Goal: Information Seeking & Learning: Learn about a topic

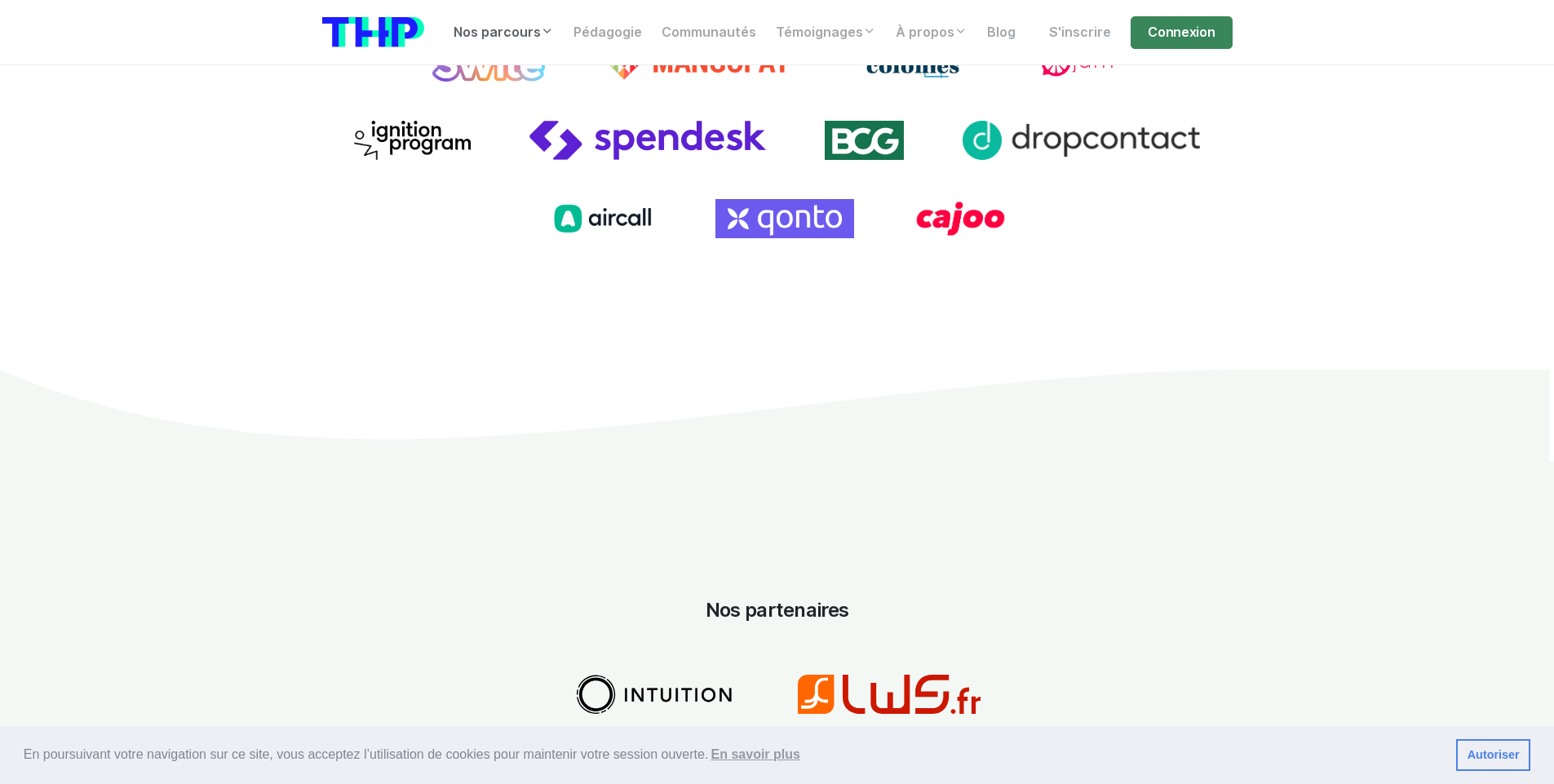
scroll to position [1870, 0]
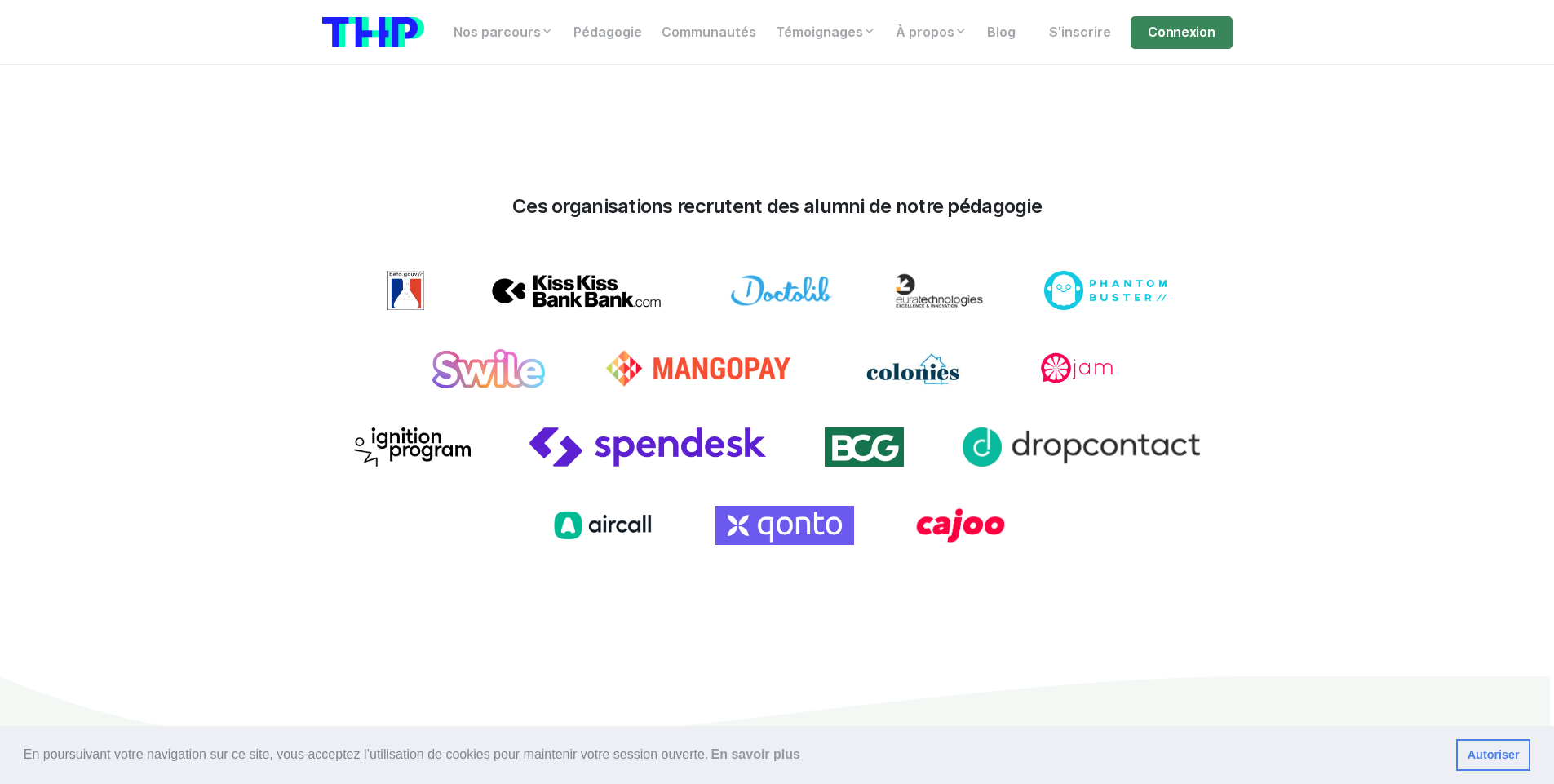
click at [51, 268] on section "Une pédagogie révolutionnaire Inspirée par des études de scientifiques des univ…" at bounding box center [777, 313] width 1554 height 1793
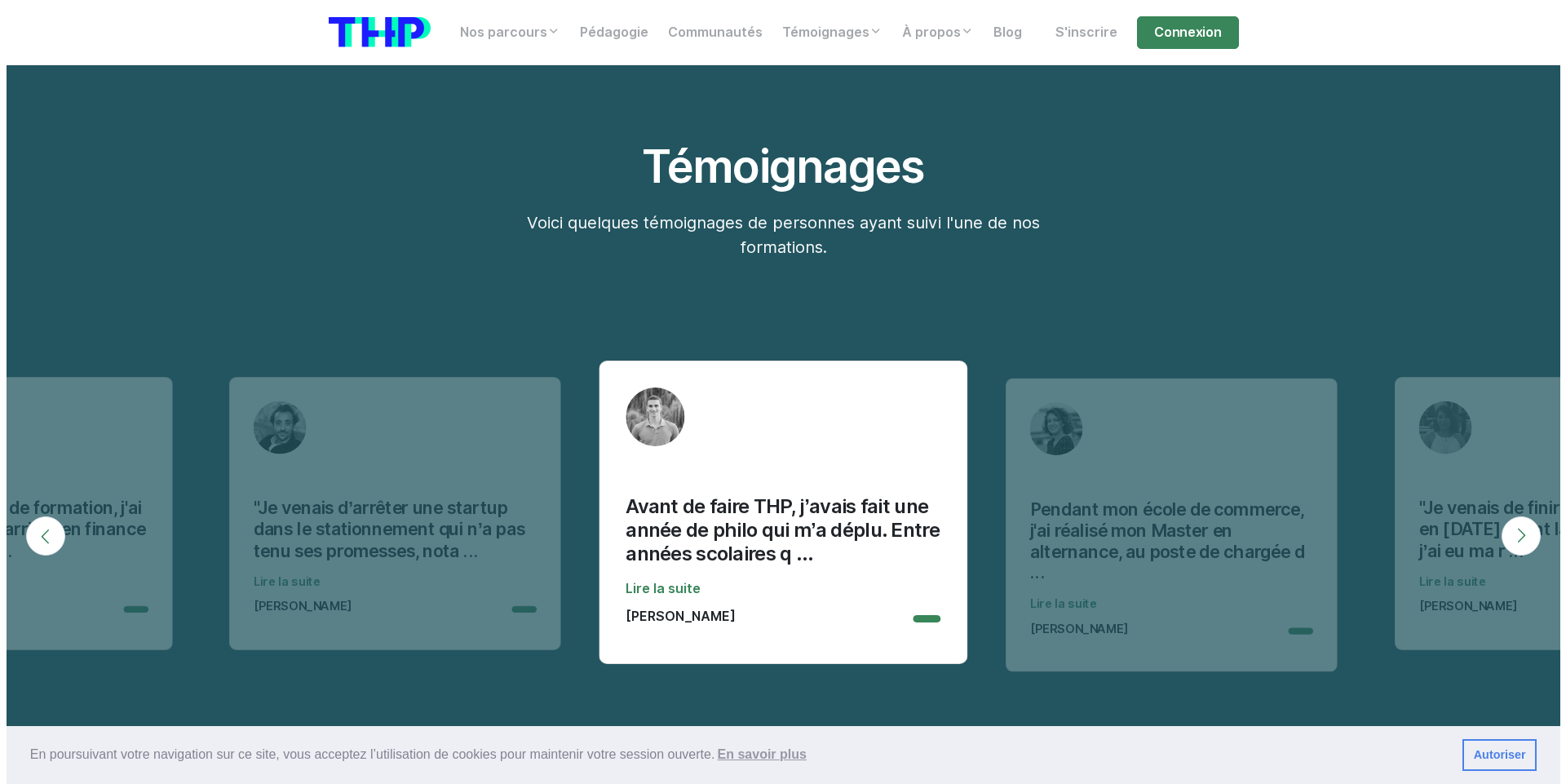
scroll to position [5073, 0]
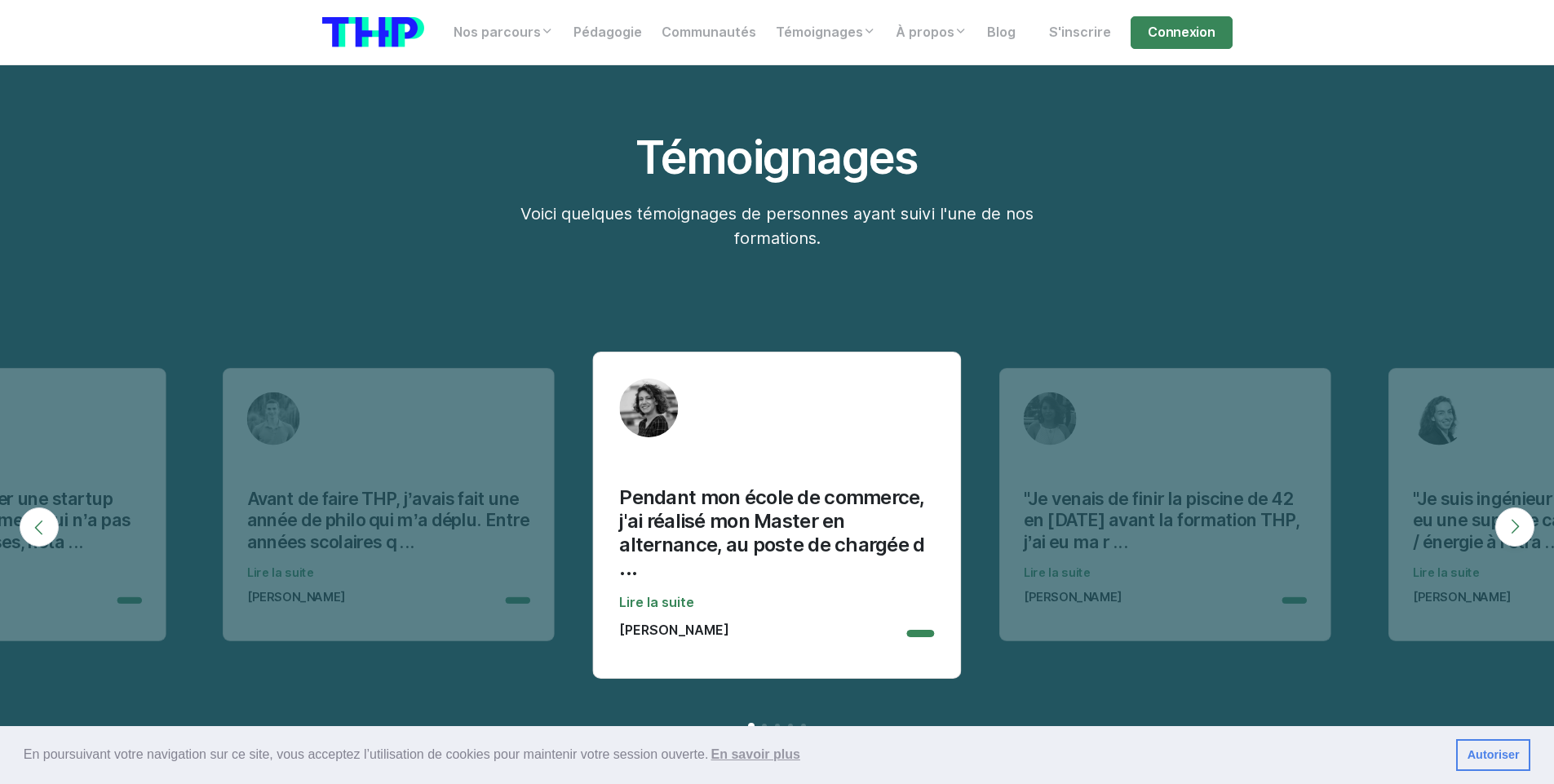
click at [1508, 516] on button "Next" at bounding box center [1515, 526] width 39 height 39
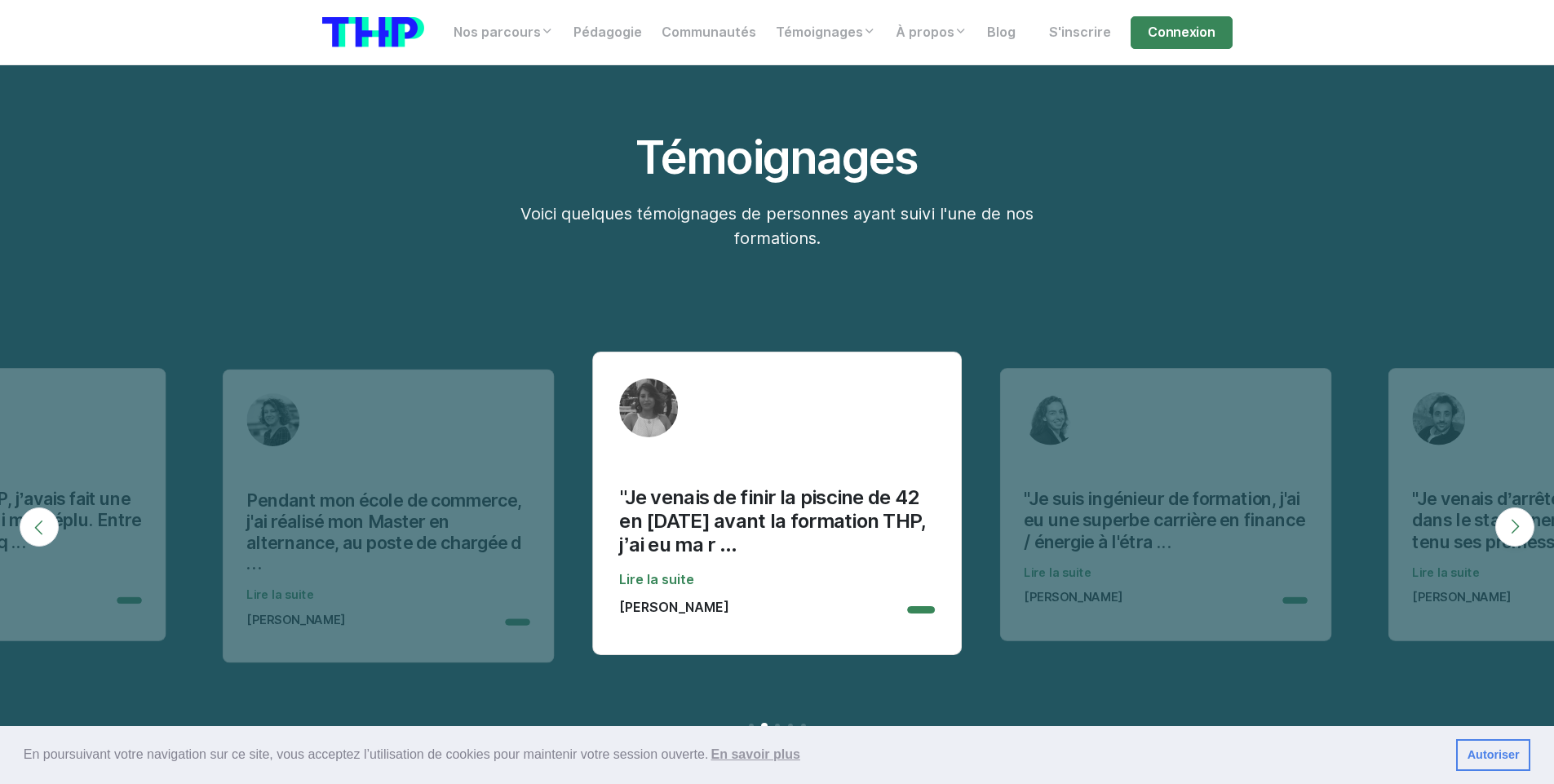
click at [1508, 516] on button "Next" at bounding box center [1515, 526] width 39 height 39
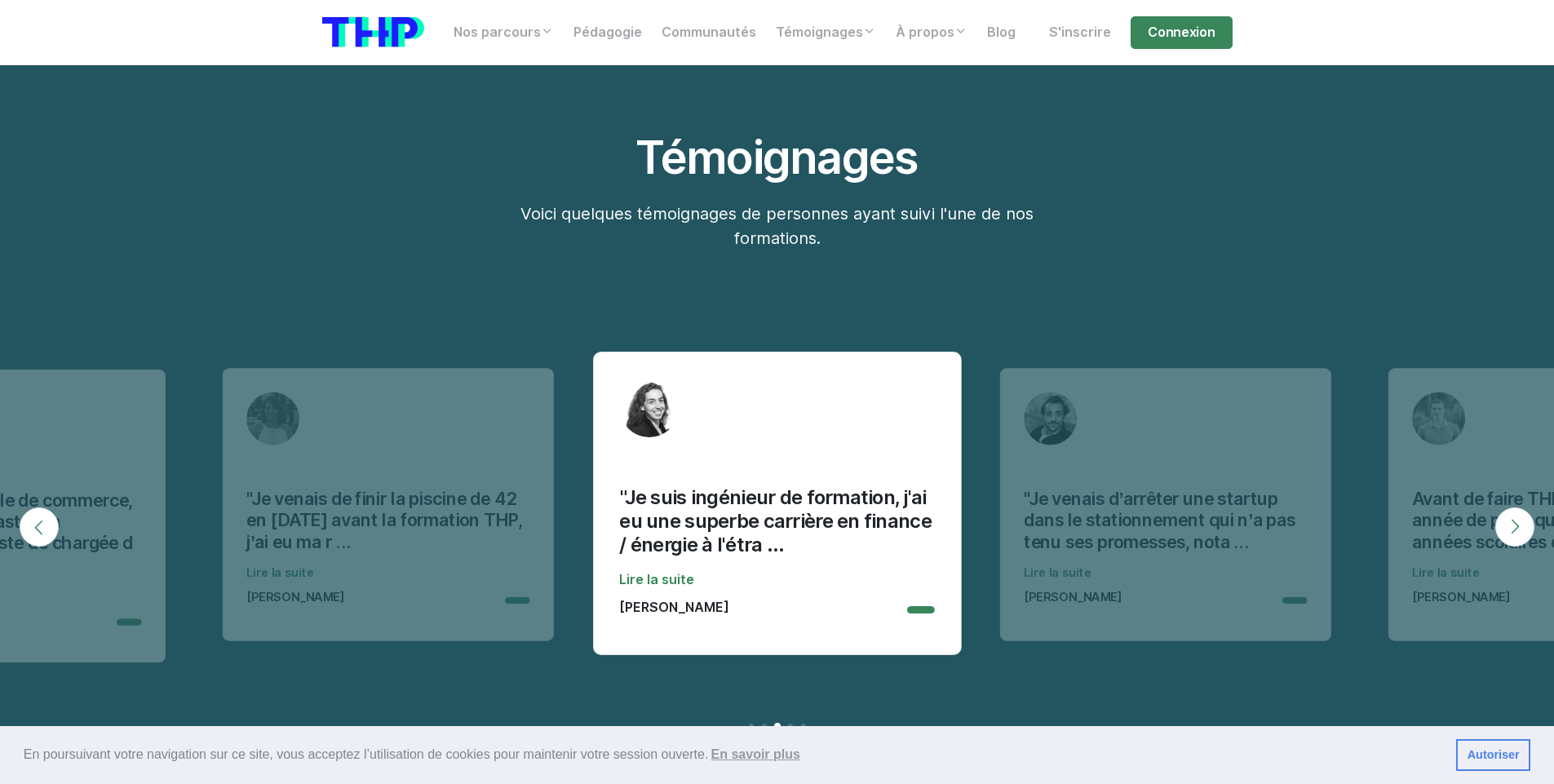
click at [29, 523] on button "Previous" at bounding box center [38, 526] width 39 height 39
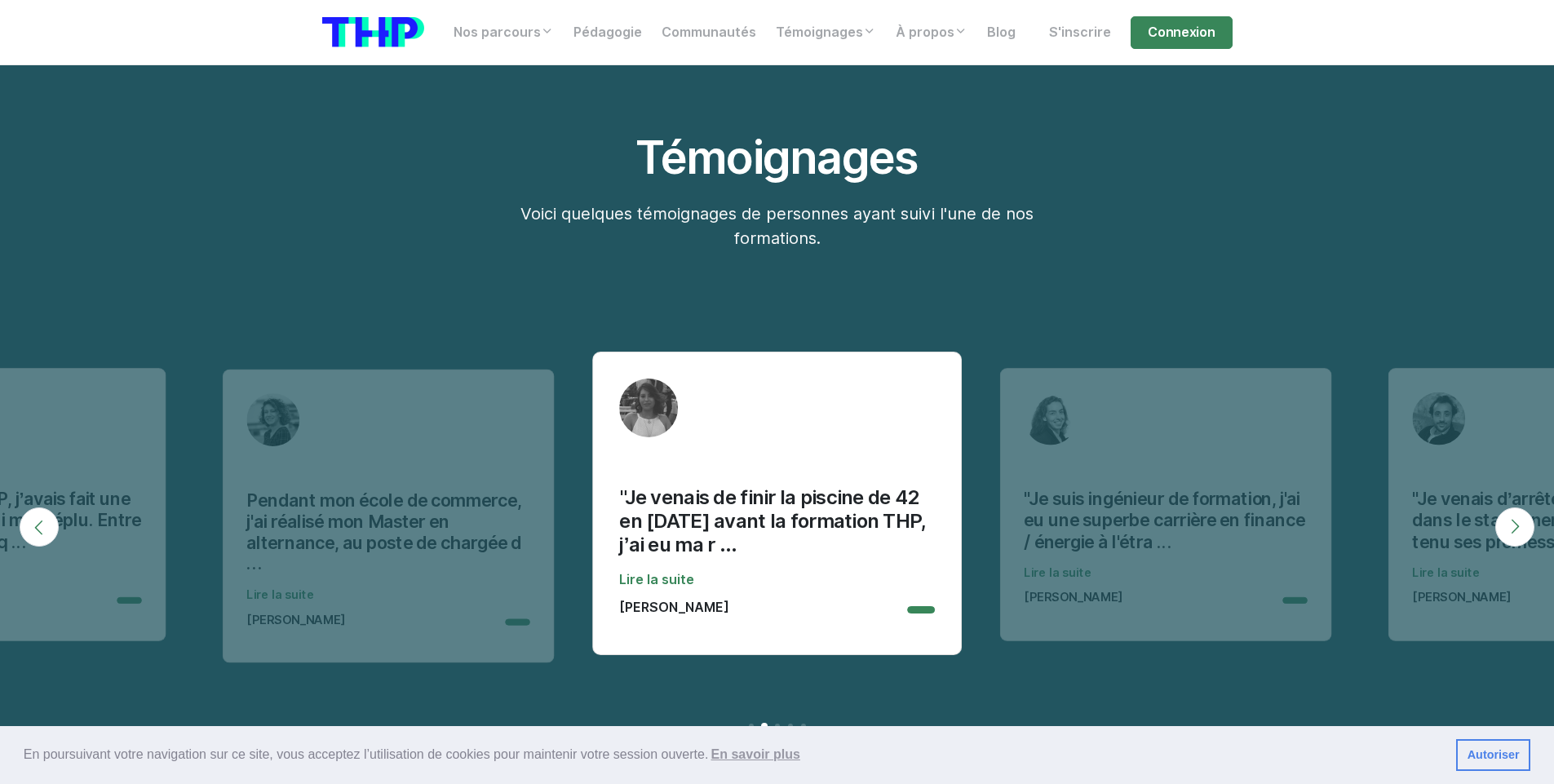
click at [772, 541] on p ""Je venais de finir la piscine de 42 en [DATE] avant la formation THP, j’ai eu …" at bounding box center [777, 521] width 315 height 70
click at [668, 570] on link "Lire la suite" at bounding box center [777, 579] width 315 height 19
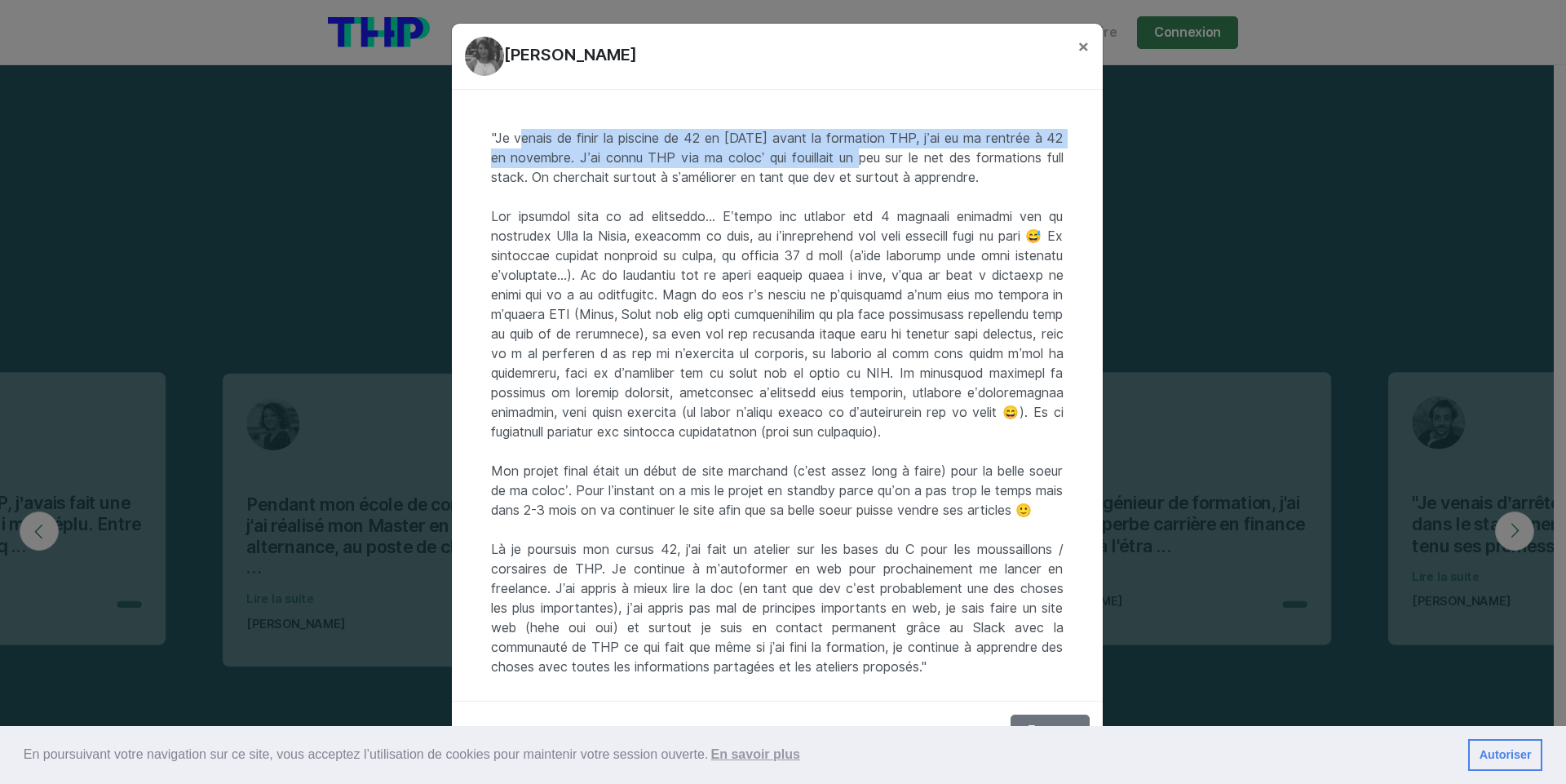
drag, startPoint x: 512, startPoint y: 142, endPoint x: 894, endPoint y: 156, distance: 382.3
click at [894, 156] on div ""Je venais de finir la piscine de 42 en [DATE] avant la formation THP, j’ai eu …" at bounding box center [777, 395] width 651 height 611
click at [986, 148] on div ""Je venais de finir la piscine de 42 en [DATE] avant la formation THP, j’ai eu …" at bounding box center [777, 395] width 651 height 611
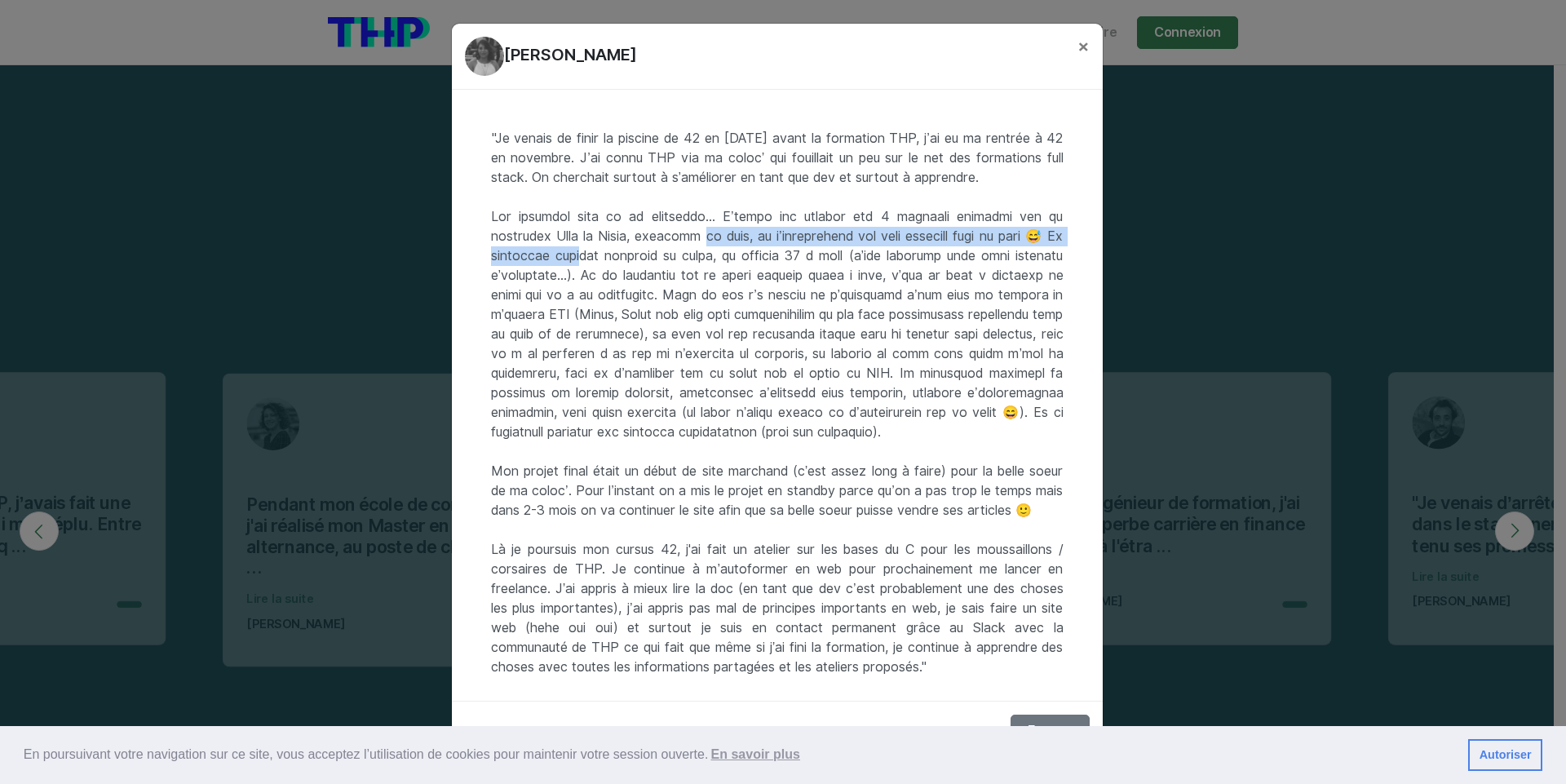
drag, startPoint x: 658, startPoint y: 268, endPoint x: 721, endPoint y: 260, distance: 63.5
click at [721, 261] on div ""Je venais de finir la piscine de 42 en [DATE] avant la formation THP, j’ai eu …" at bounding box center [777, 395] width 651 height 611
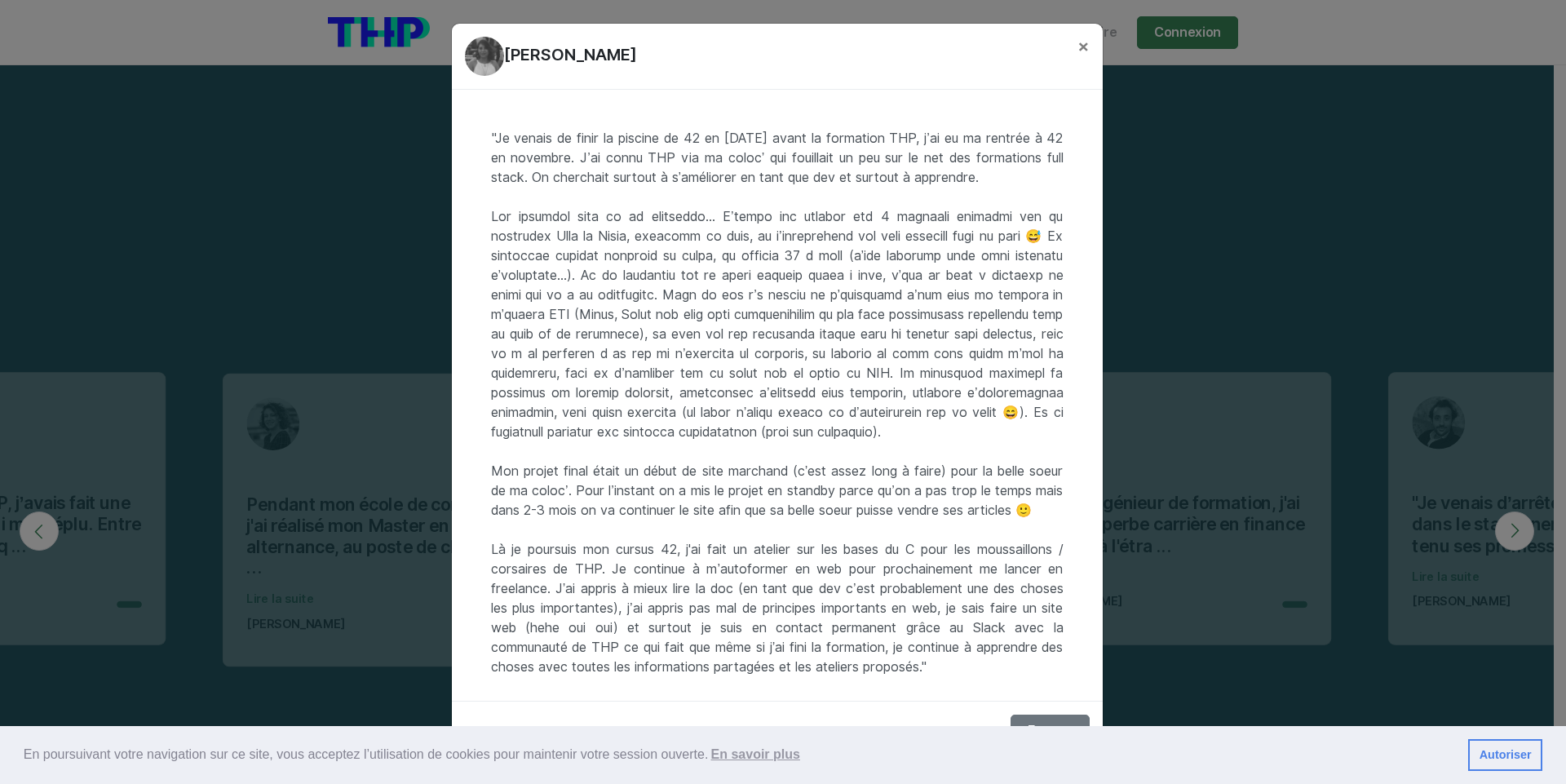
click at [690, 256] on div ""Je venais de finir la piscine de 42 en [DATE] avant la formation THP, j’ai eu …" at bounding box center [777, 395] width 651 height 611
drag, startPoint x: 660, startPoint y: 248, endPoint x: 788, endPoint y: 249, distance: 128.0
click at [788, 249] on div ""Je venais de finir la piscine de 42 en [DATE] avant la formation THP, j’ai eu …" at bounding box center [777, 395] width 651 height 611
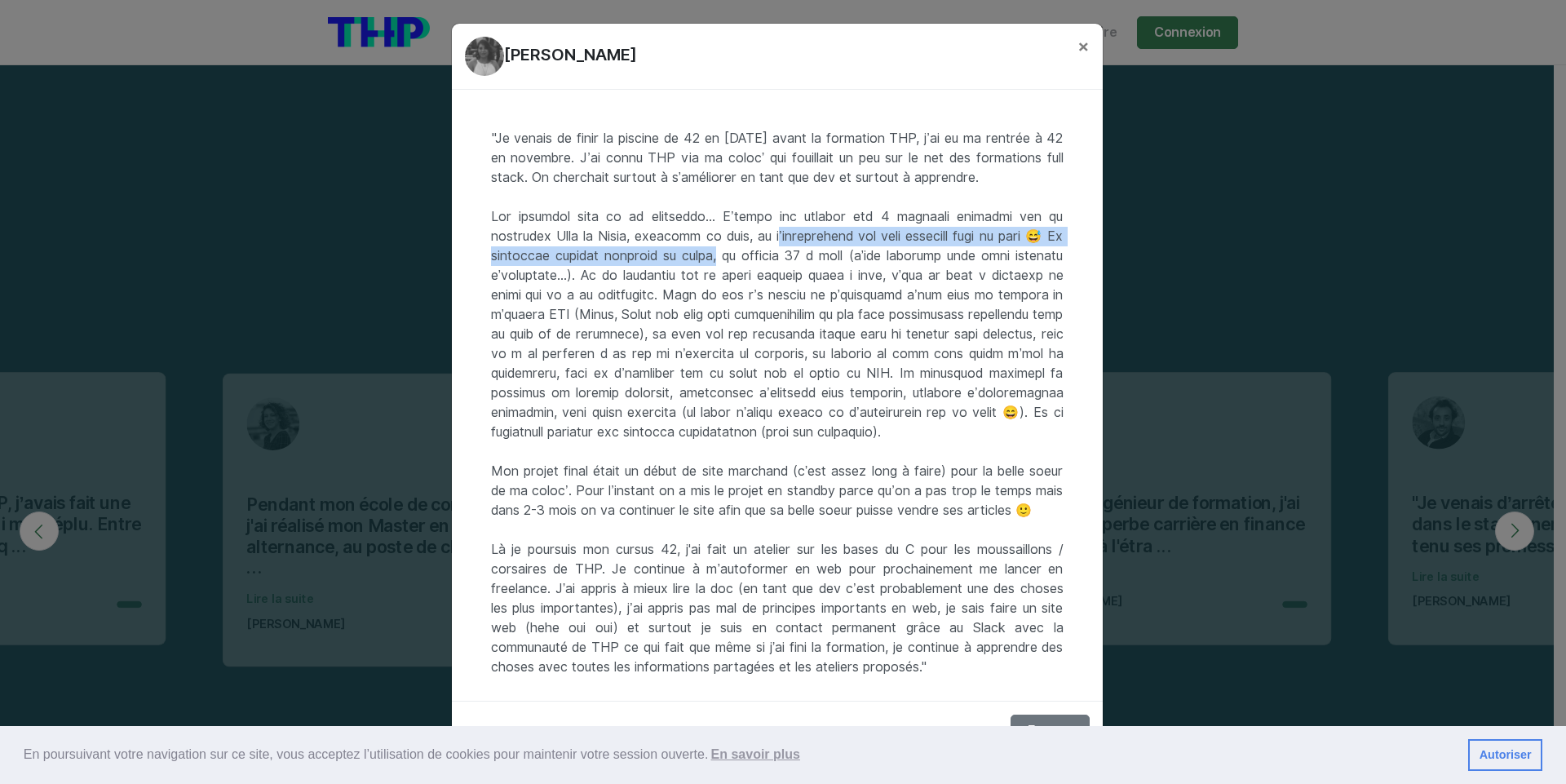
drag, startPoint x: 809, startPoint y: 254, endPoint x: 821, endPoint y: 274, distance: 23.3
click at [821, 274] on div ""Je venais de finir la piscine de 42 en [DATE] avant la formation THP, j’ai eu …" at bounding box center [777, 395] width 651 height 611
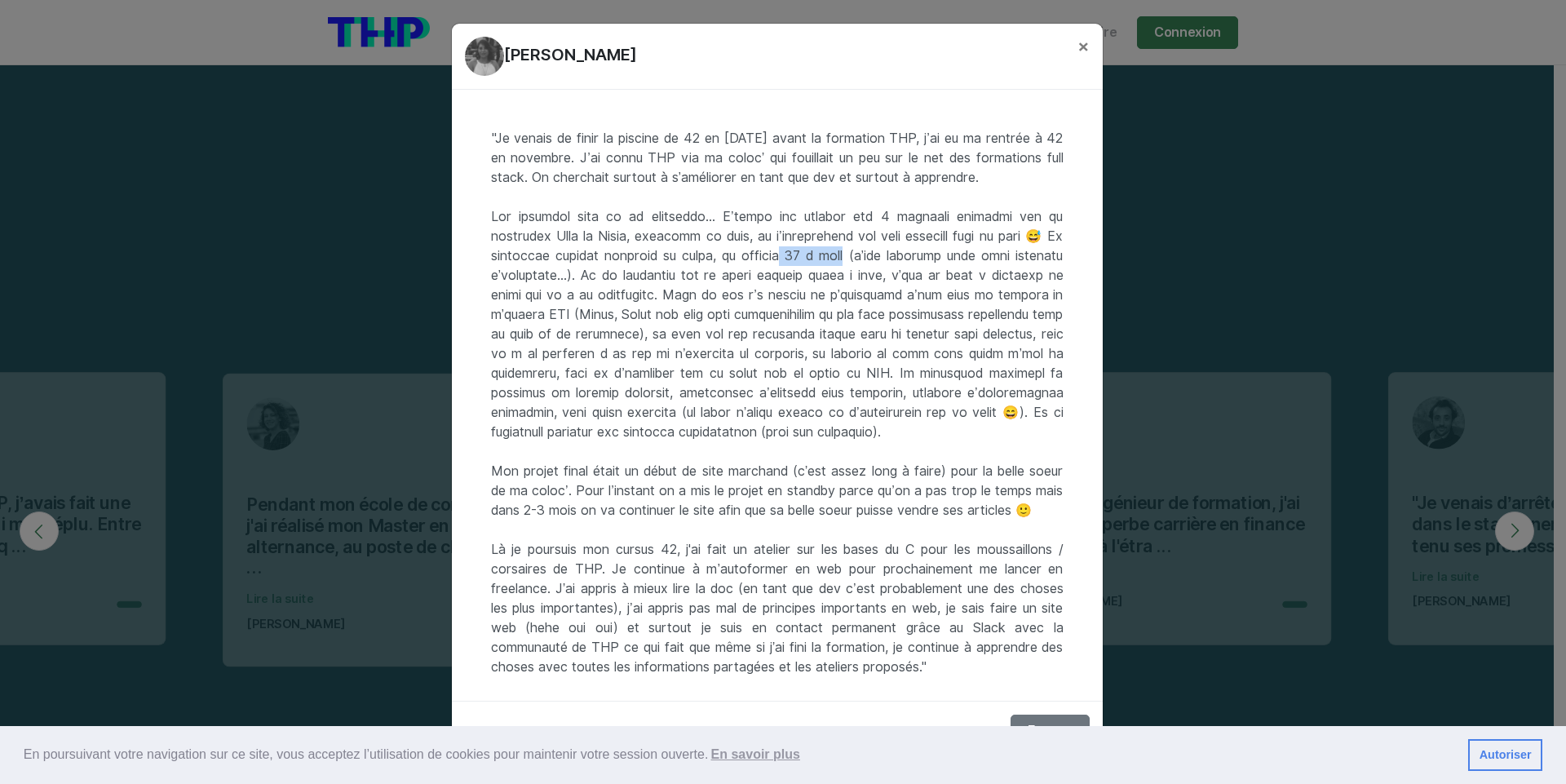
drag, startPoint x: 880, startPoint y: 274, endPoint x: 950, endPoint y: 276, distance: 70.0
click at [950, 276] on div ""Je venais de finir la piscine de 42 en [DATE] avant la formation THP, j’ai eu …" at bounding box center [777, 395] width 651 height 611
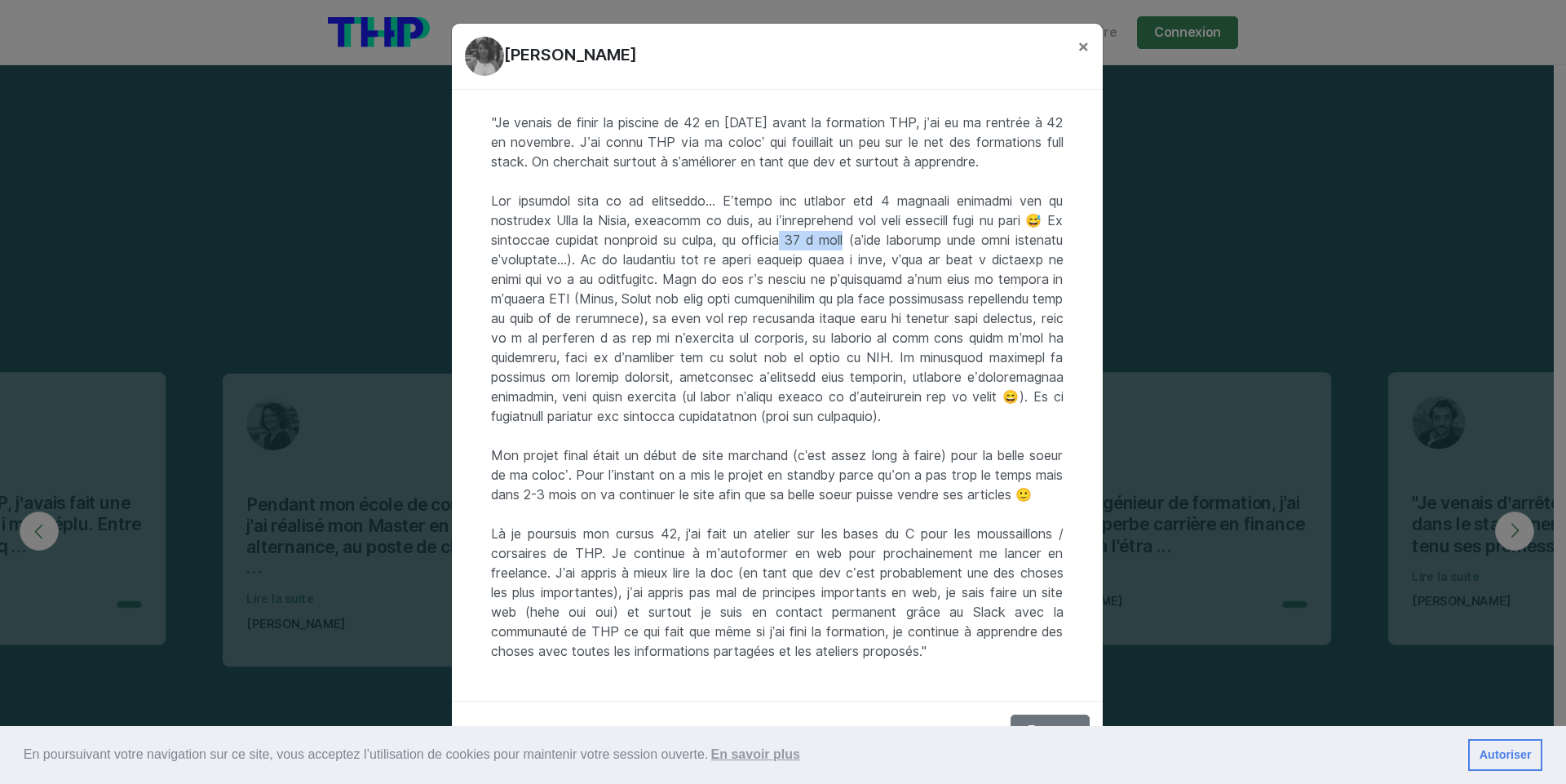
scroll to position [74, 0]
drag, startPoint x: 711, startPoint y: 434, endPoint x: 817, endPoint y: 440, distance: 106.2
click at [816, 440] on div ""Je venais de finir la piscine de 42 en [DATE] avant la formation THP, j’ai eu …" at bounding box center [777, 395] width 651 height 611
click at [813, 432] on div ""Je venais de finir la piscine de 42 en [DATE] avant la formation THP, j’ai eu …" at bounding box center [777, 395] width 651 height 611
drag, startPoint x: 813, startPoint y: 432, endPoint x: 959, endPoint y: 438, distance: 146.1
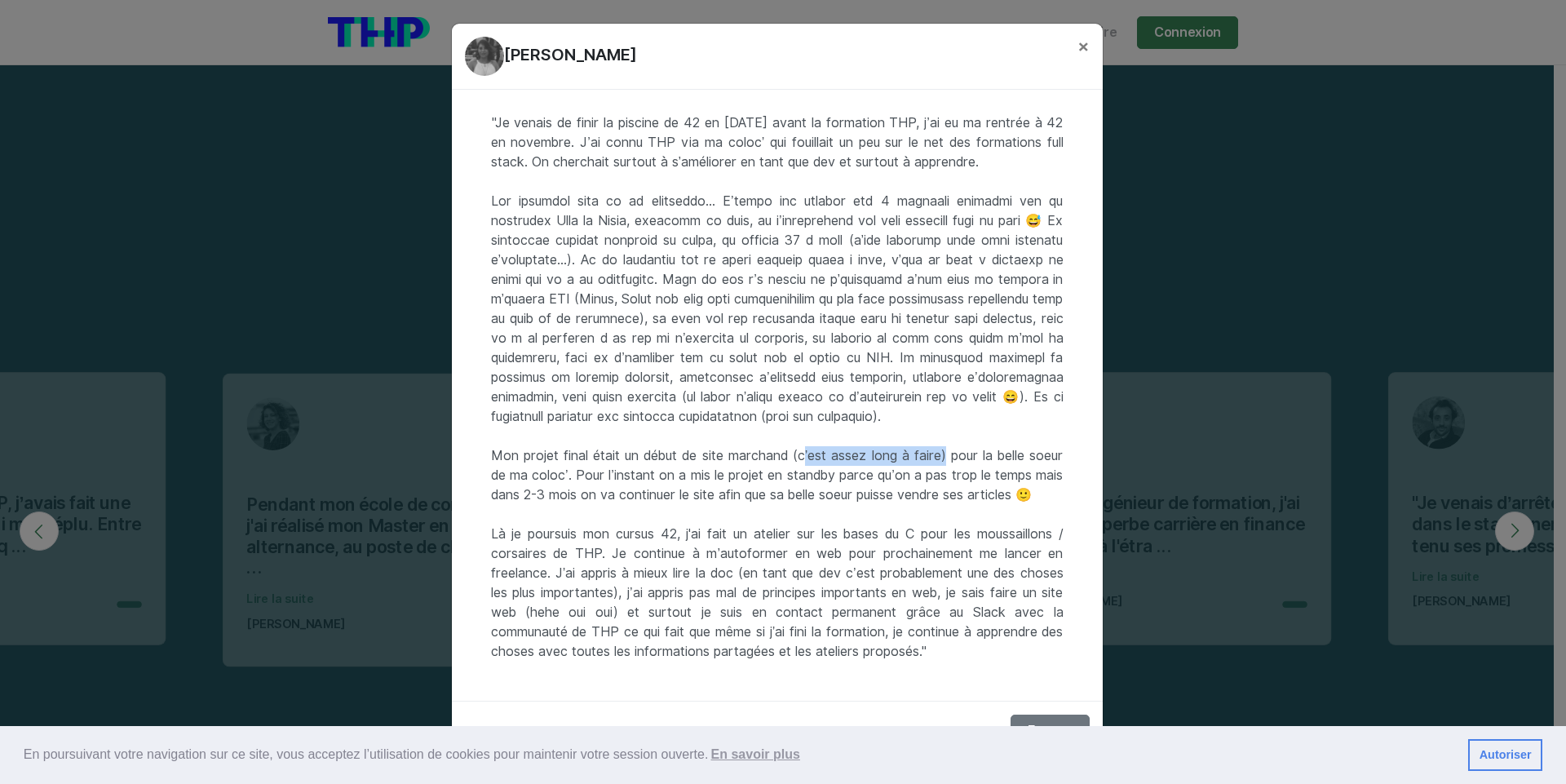
click at [959, 438] on div ""Je venais de finir la piscine de 42 en [DATE] avant la formation THP, j’ai eu …" at bounding box center [777, 395] width 651 height 611
click at [814, 430] on div ""Je venais de finir la piscine de 42 en [DATE] avant la formation THP, j’ai eu …" at bounding box center [777, 395] width 651 height 611
drag, startPoint x: 781, startPoint y: 383, endPoint x: 1054, endPoint y: 390, distance: 273.1
click at [1054, 390] on div ""Je venais de finir la piscine de 42 en [DATE] avant la formation THP, j’ai eu …" at bounding box center [777, 395] width 651 height 611
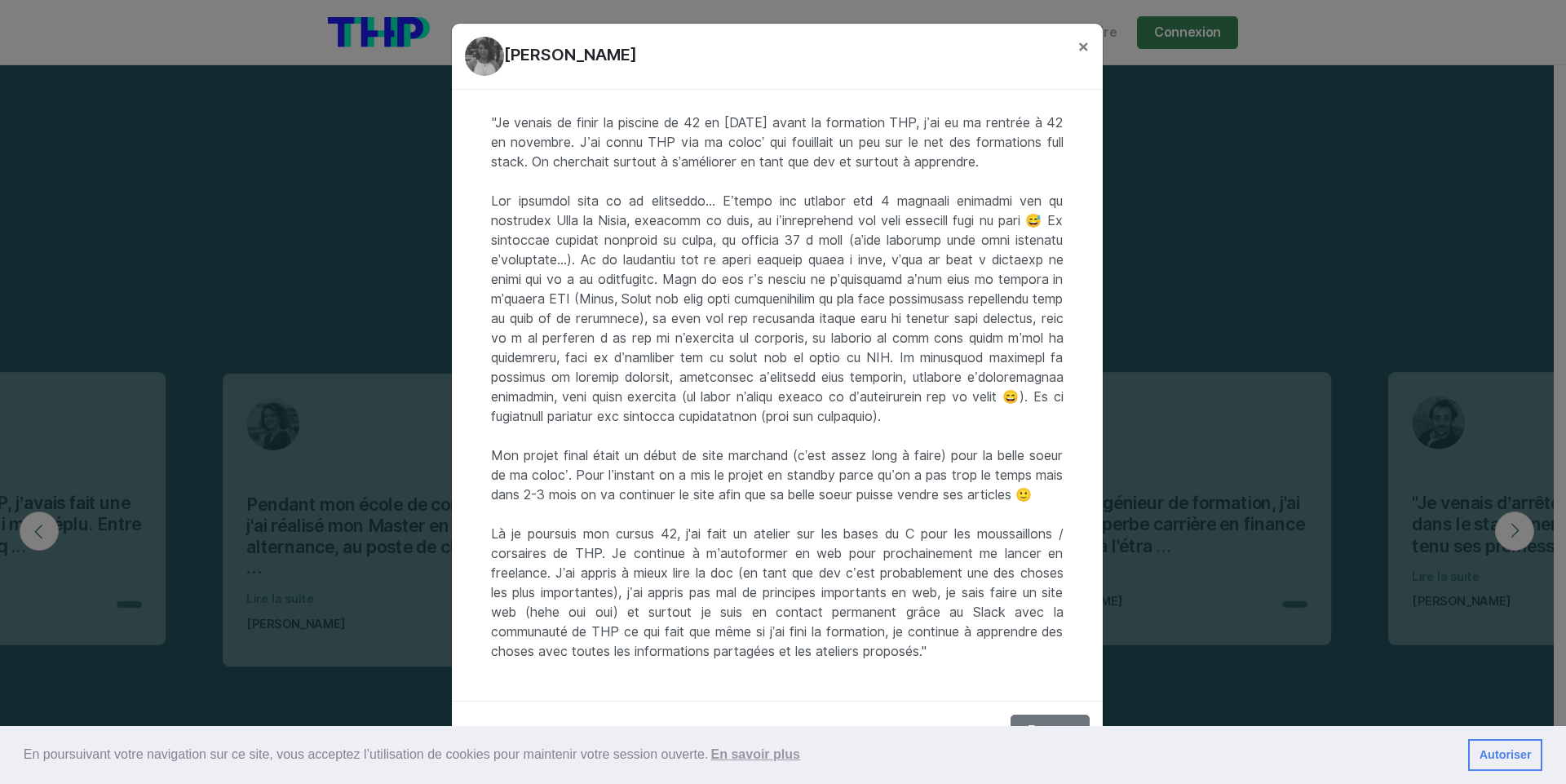
click at [754, 434] on div ""Je venais de finir la piscine de 42 en [DATE] avant la formation THP, j’ai eu …" at bounding box center [777, 395] width 651 height 611
drag, startPoint x: 677, startPoint y: 531, endPoint x: 892, endPoint y: 697, distance: 271.6
click at [892, 697] on div ""Je venais de finir la piscine de 42 en [DATE] avant la formation THP, j’ai eu …" at bounding box center [777, 395] width 651 height 611
click at [1516, 749] on link "Autoriser" at bounding box center [1505, 754] width 74 height 32
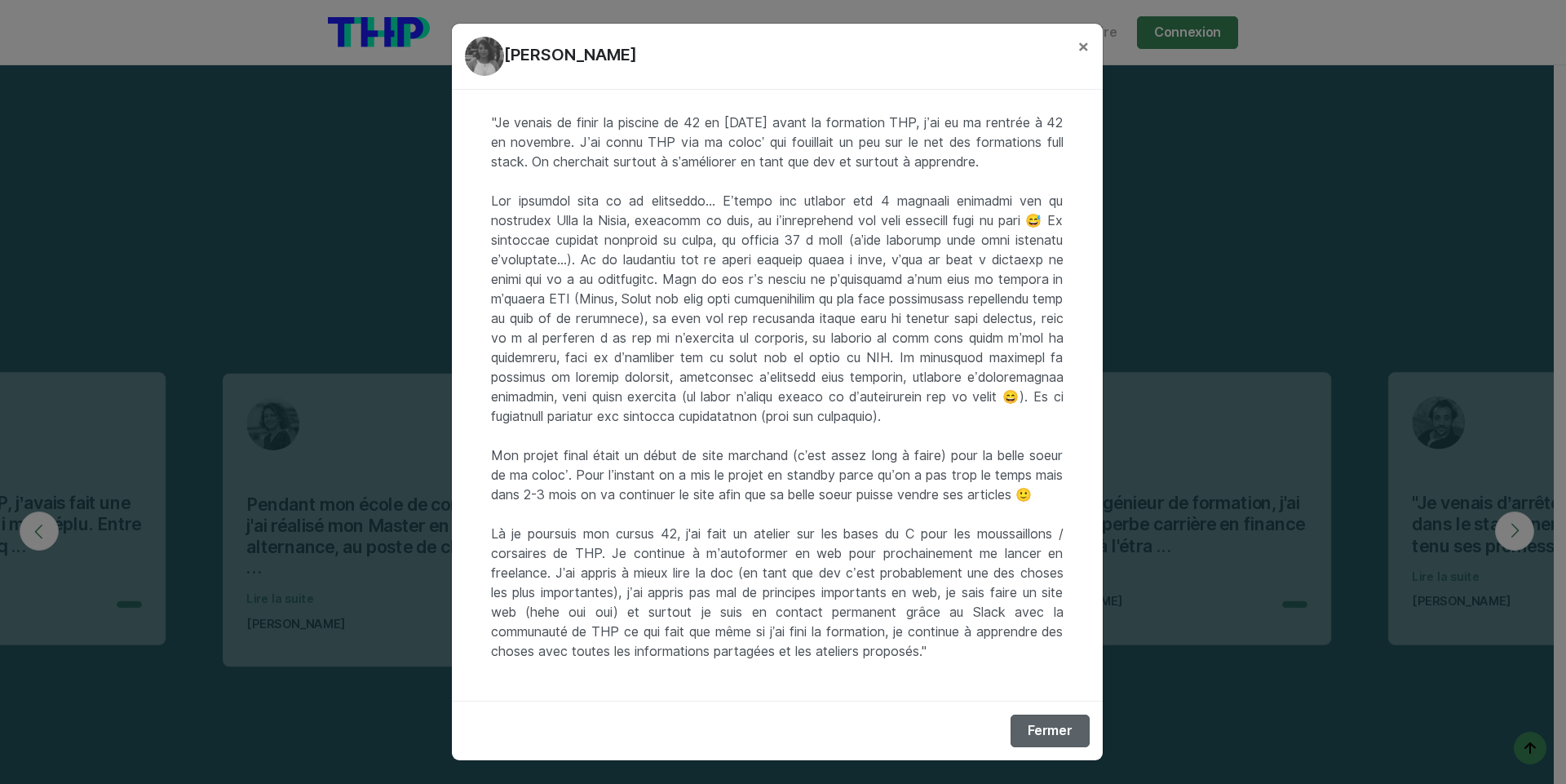
click at [1052, 745] on button "Fermer" at bounding box center [1050, 730] width 79 height 32
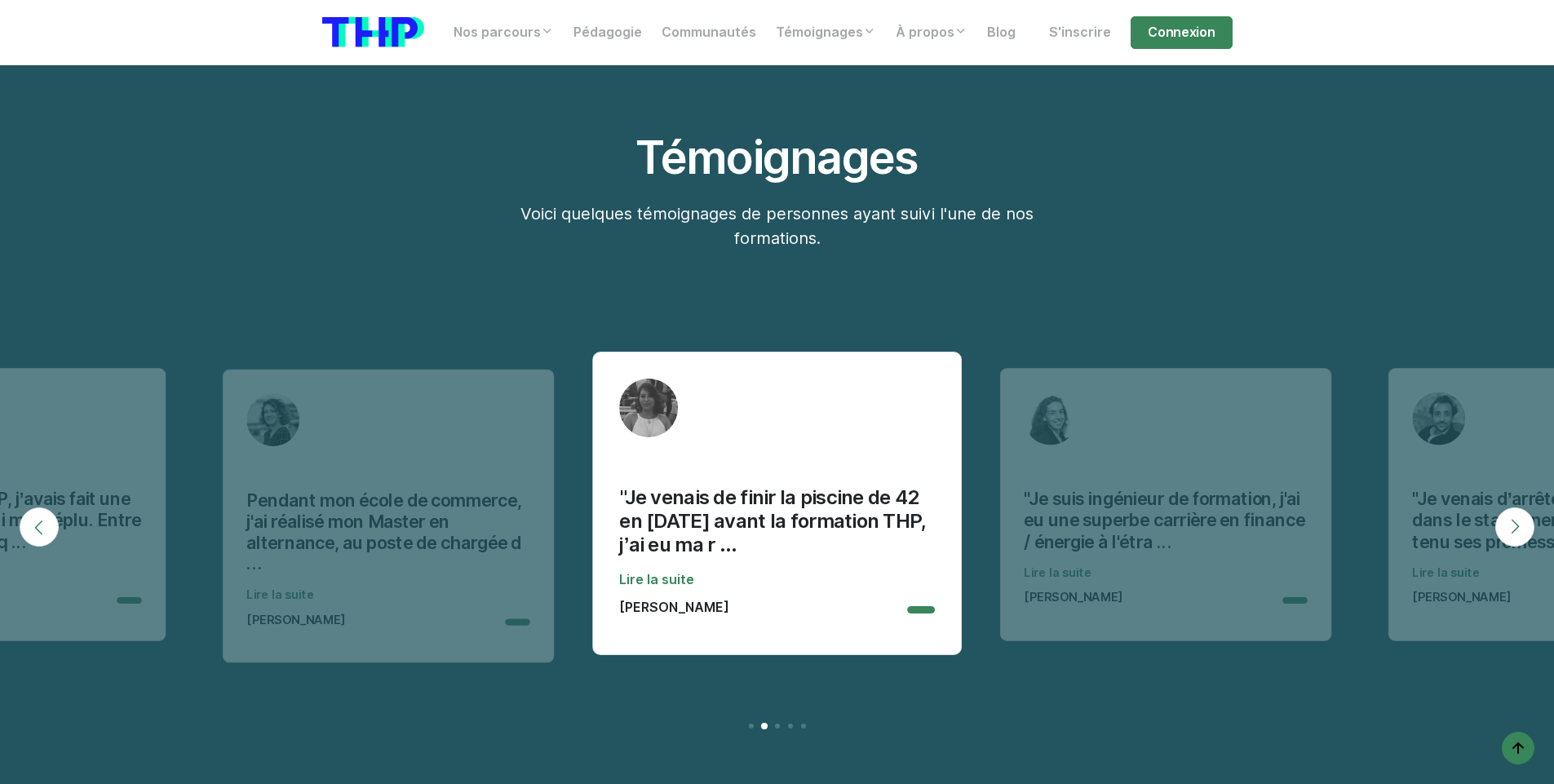
click at [1532, 513] on button "Next" at bounding box center [1515, 526] width 39 height 39
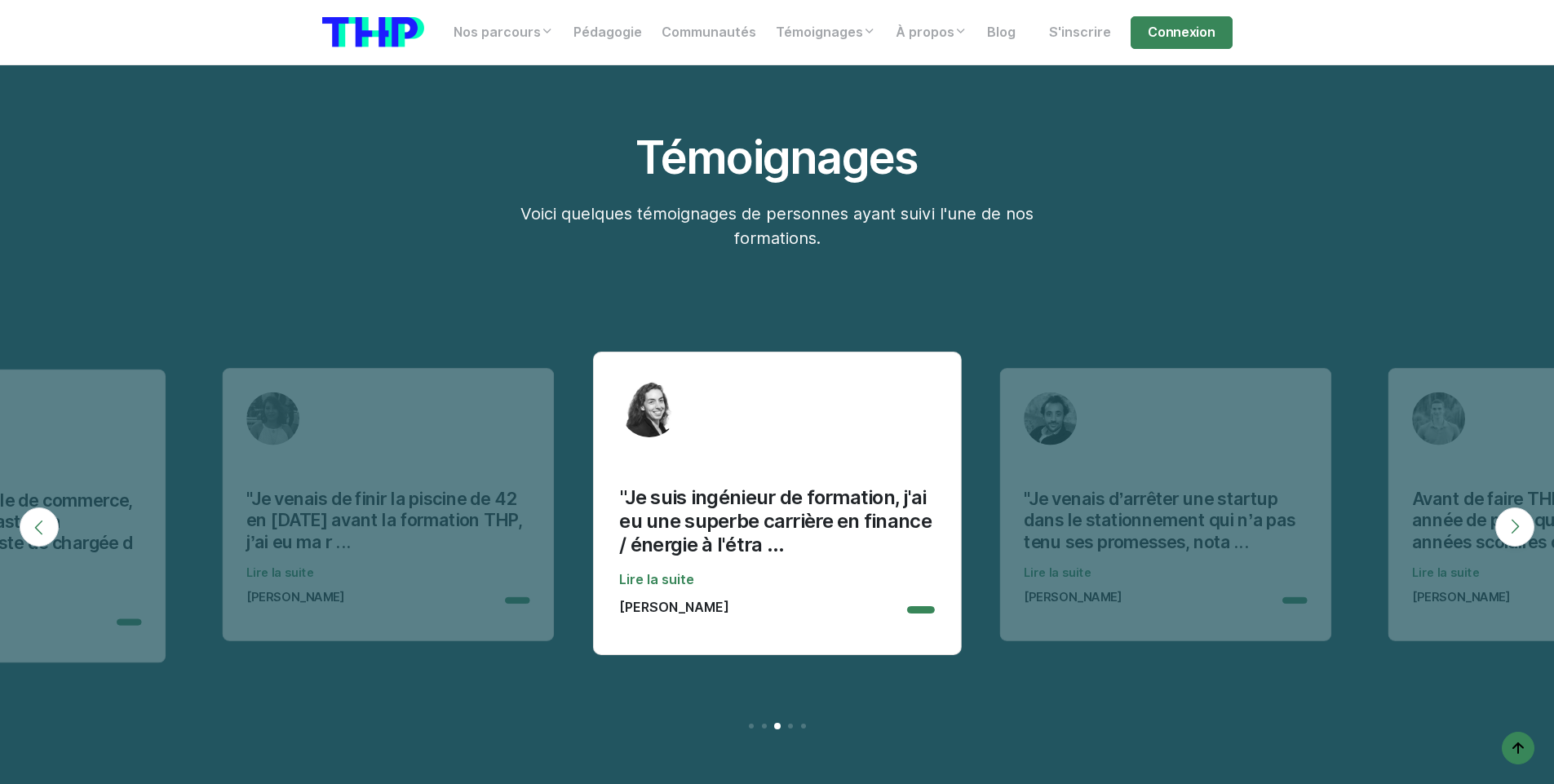
click at [1532, 513] on button "Next" at bounding box center [1515, 526] width 39 height 39
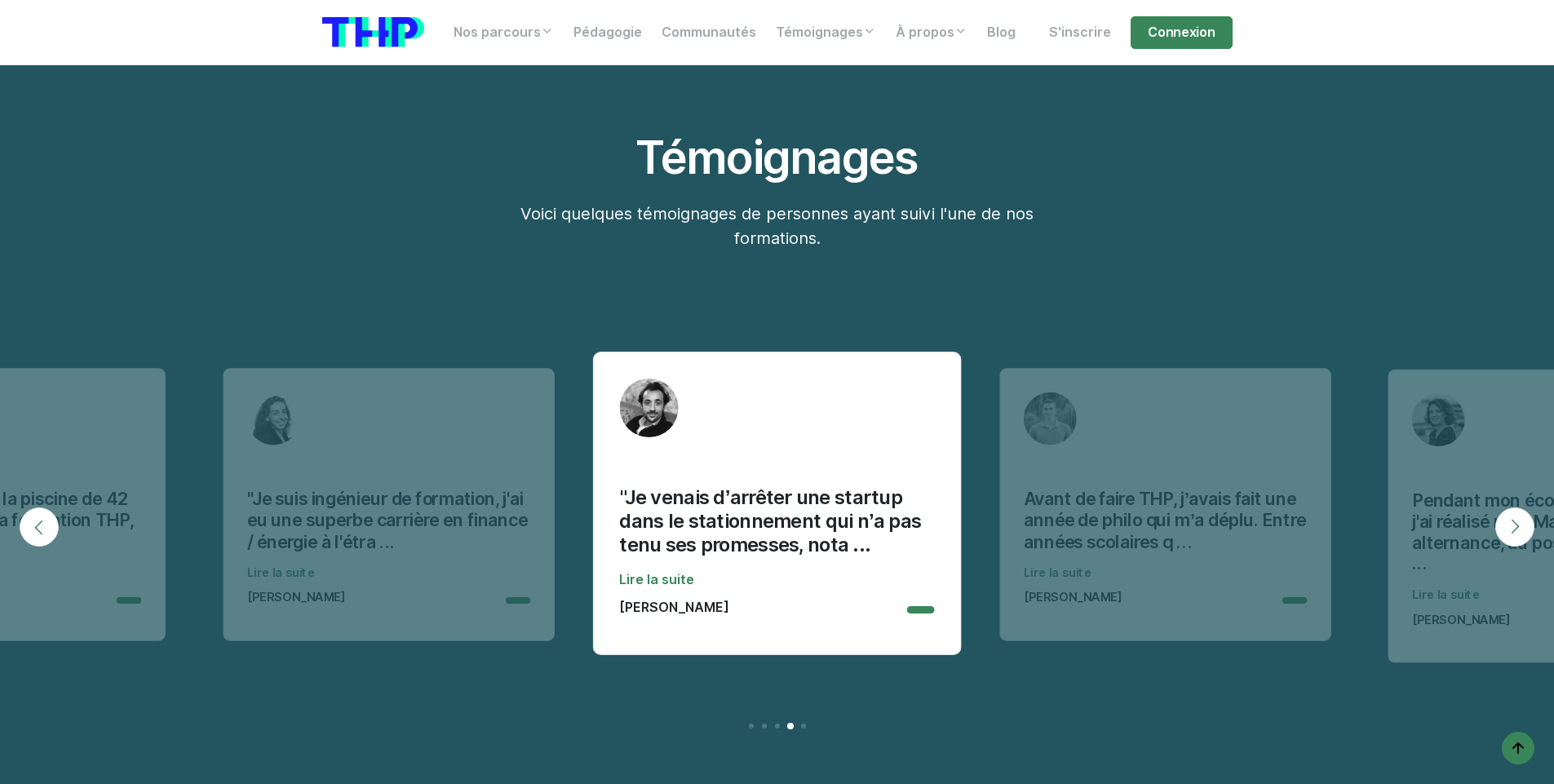
click at [1532, 513] on button "Next" at bounding box center [1515, 526] width 39 height 39
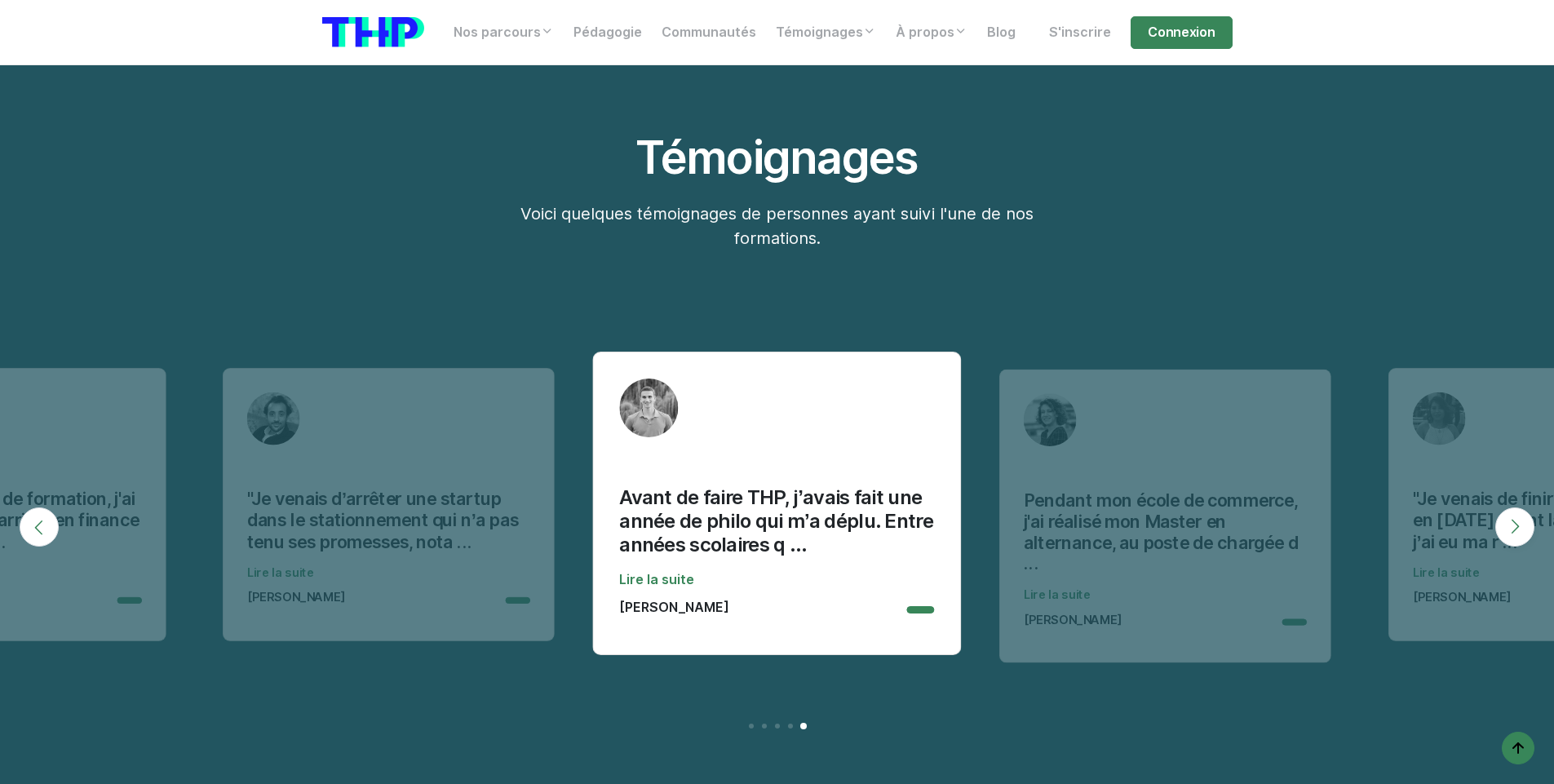
click at [1532, 513] on button "Next" at bounding box center [1515, 526] width 39 height 39
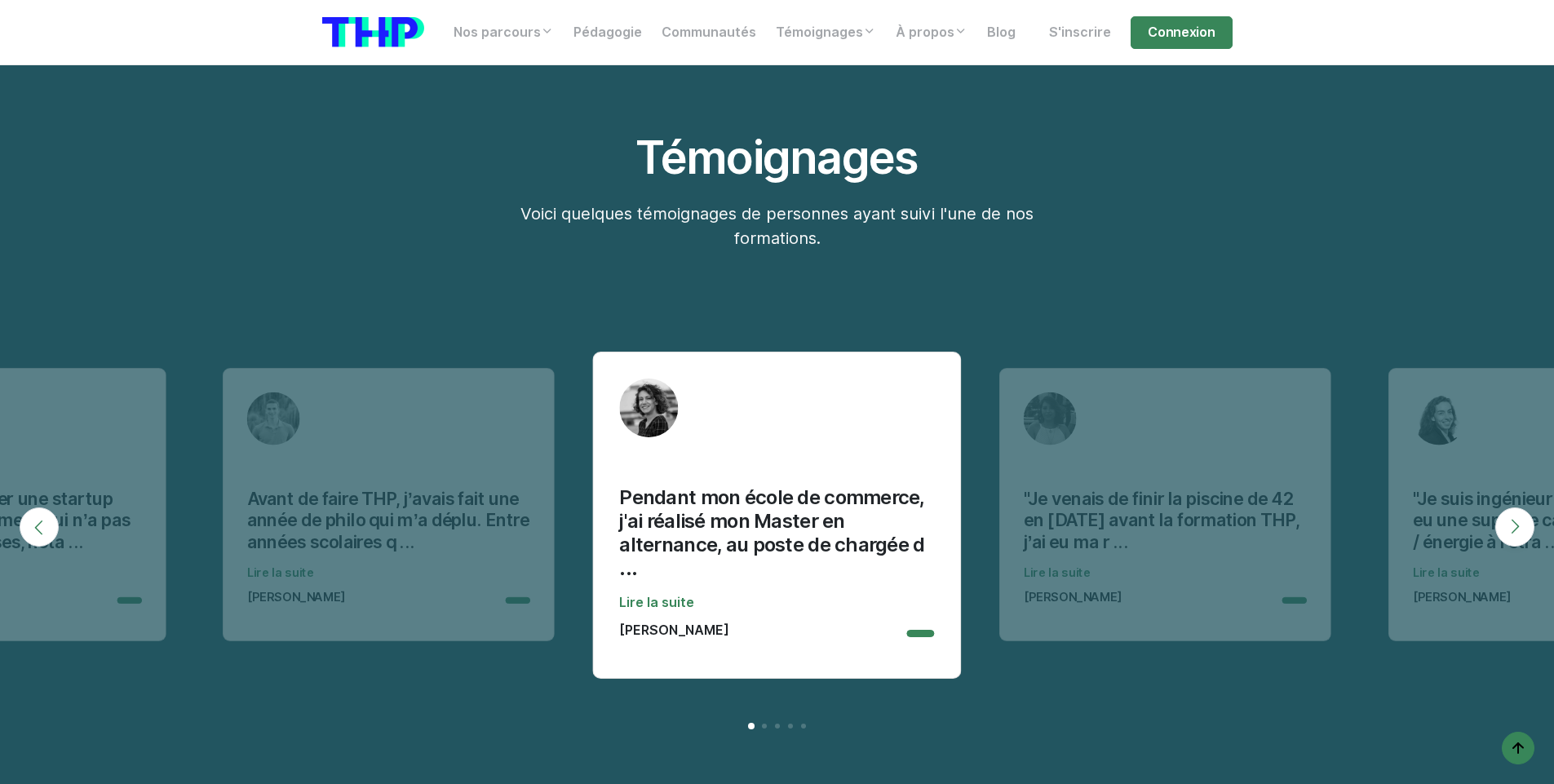
click at [1532, 513] on button "Next" at bounding box center [1515, 526] width 39 height 39
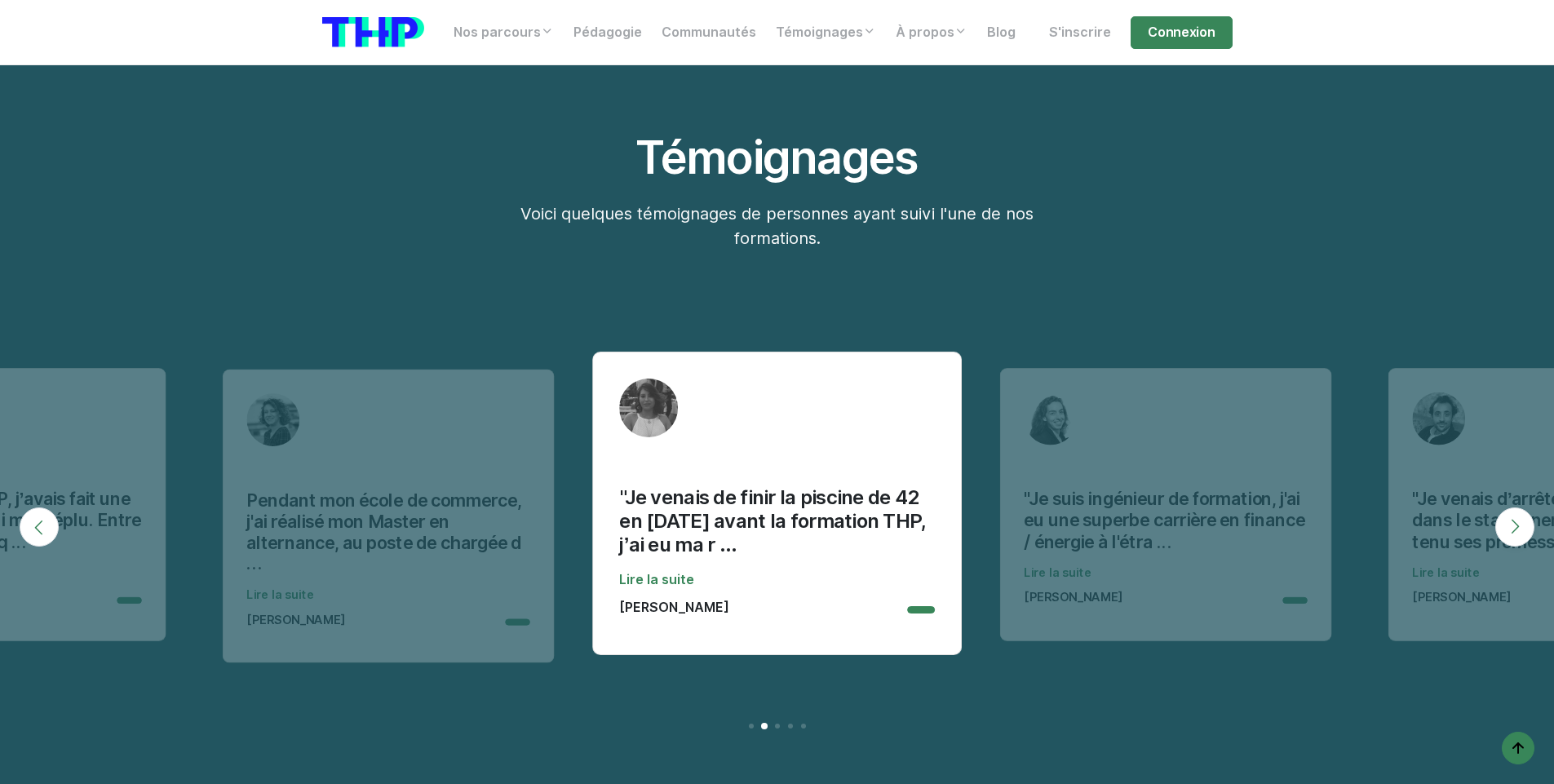
click at [1532, 513] on button "Next" at bounding box center [1515, 526] width 39 height 39
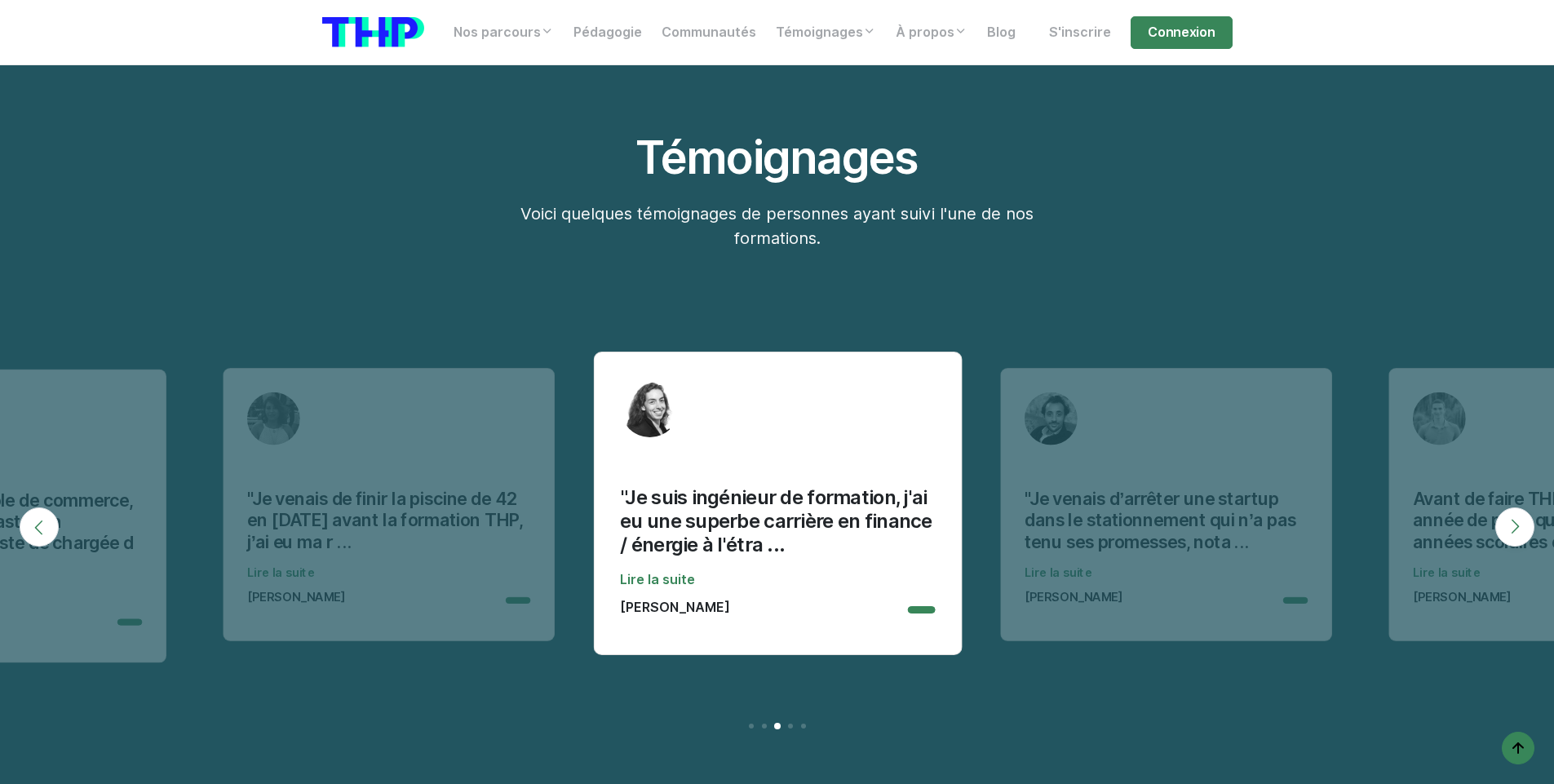
click at [1532, 513] on button "Next" at bounding box center [1515, 526] width 39 height 39
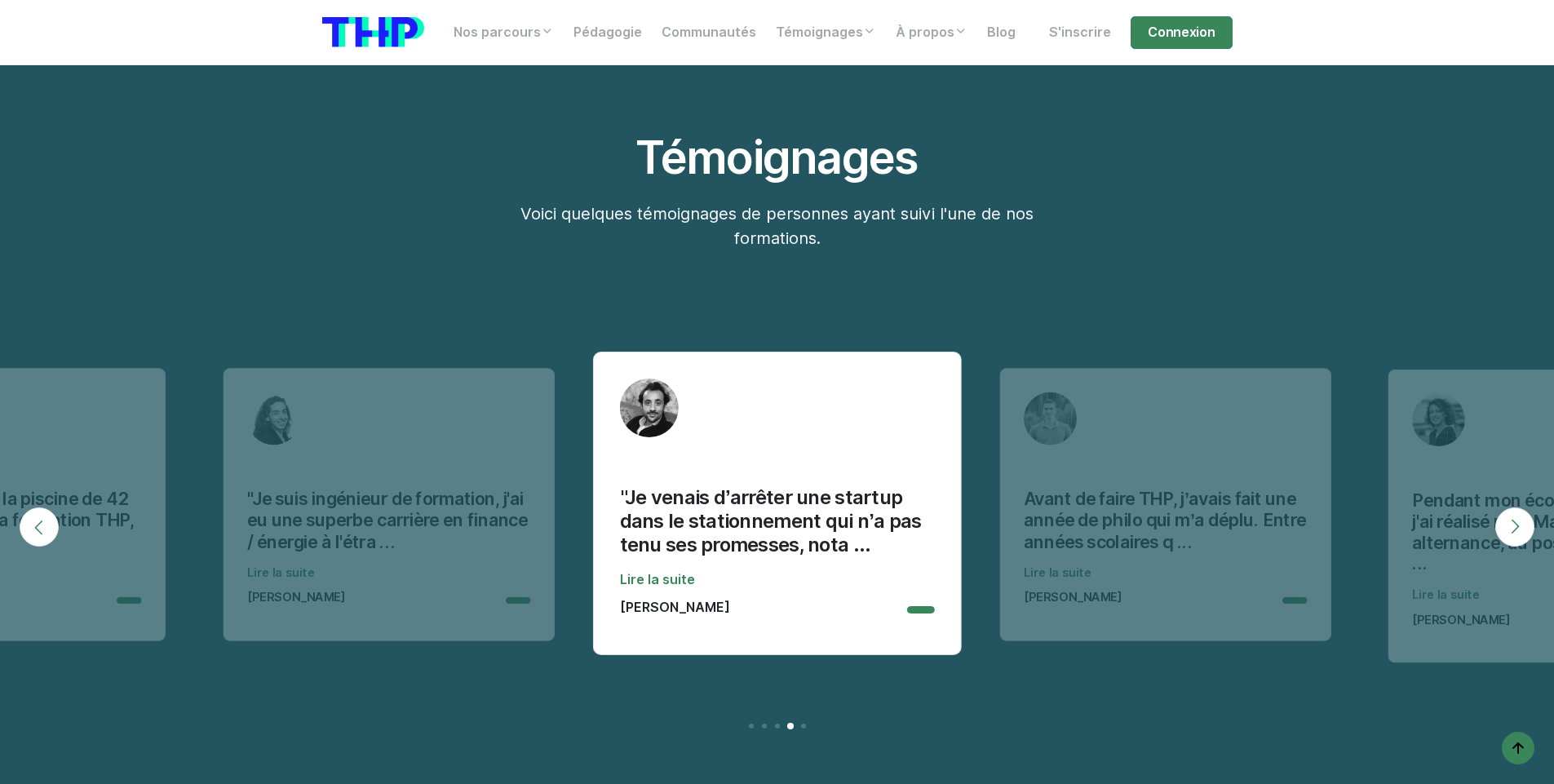
click at [1532, 513] on button "Next" at bounding box center [1515, 526] width 39 height 39
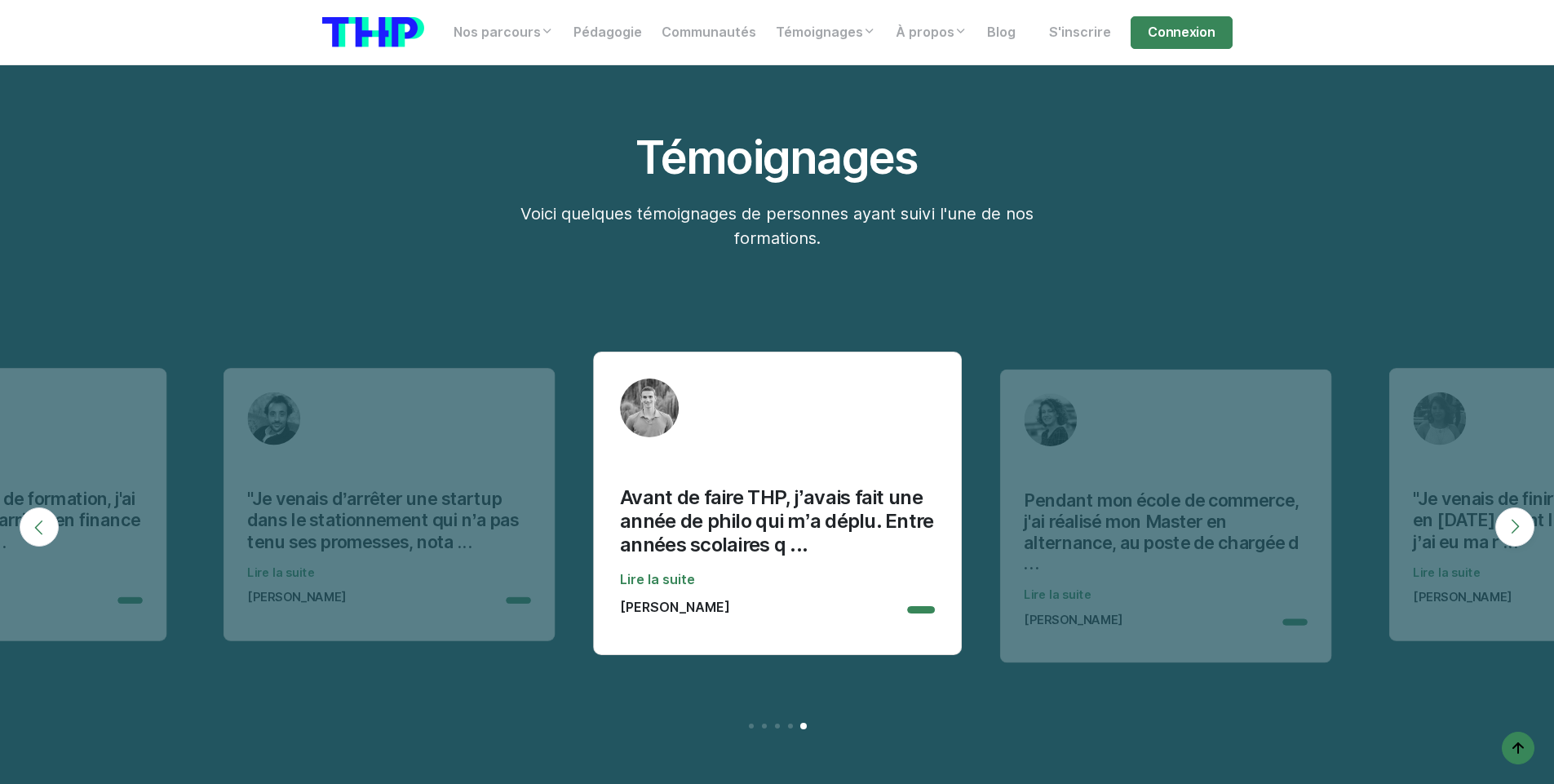
click at [1532, 513] on button "Next" at bounding box center [1515, 526] width 39 height 39
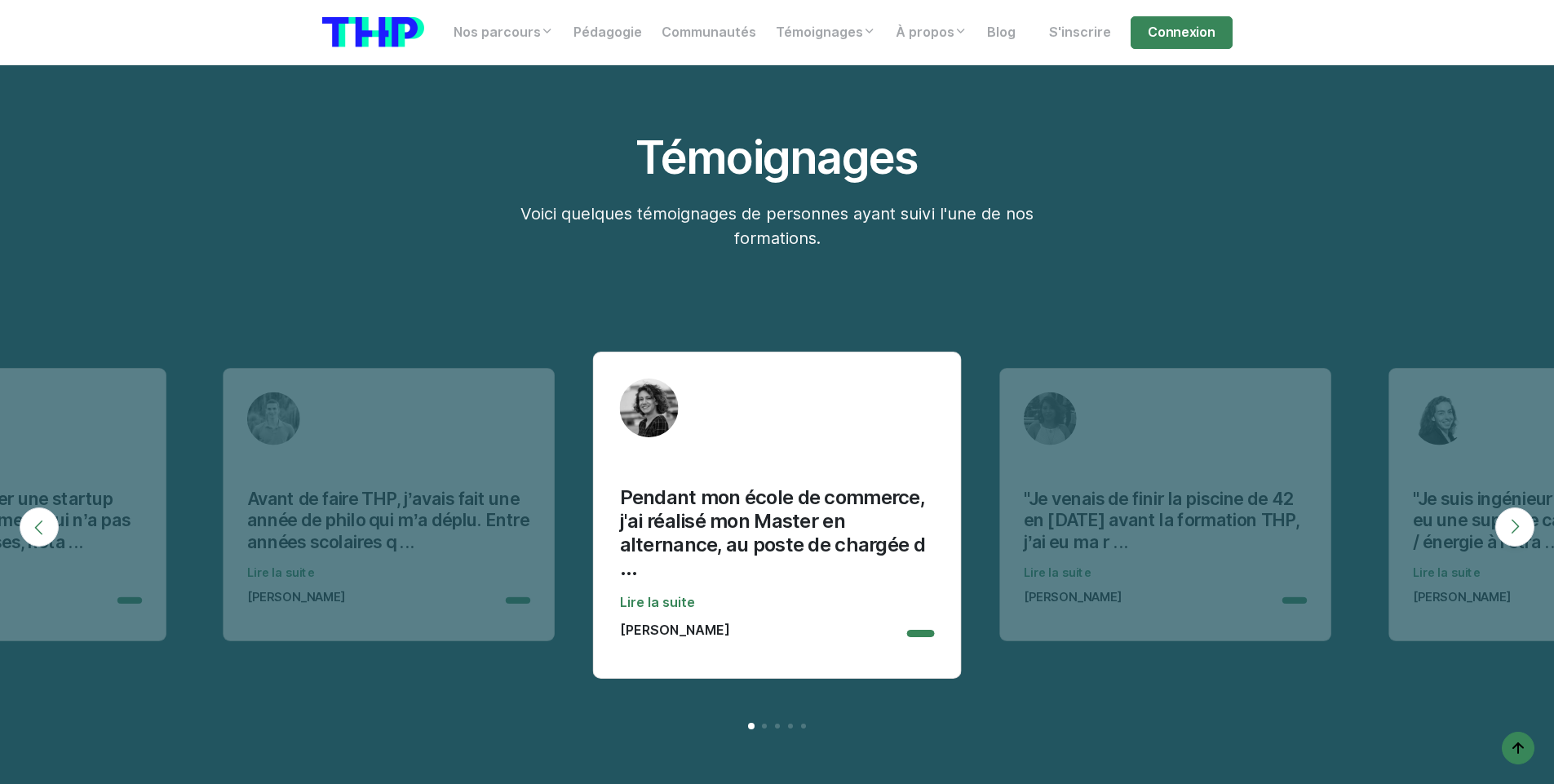
click at [1532, 513] on button "Next" at bounding box center [1515, 526] width 39 height 39
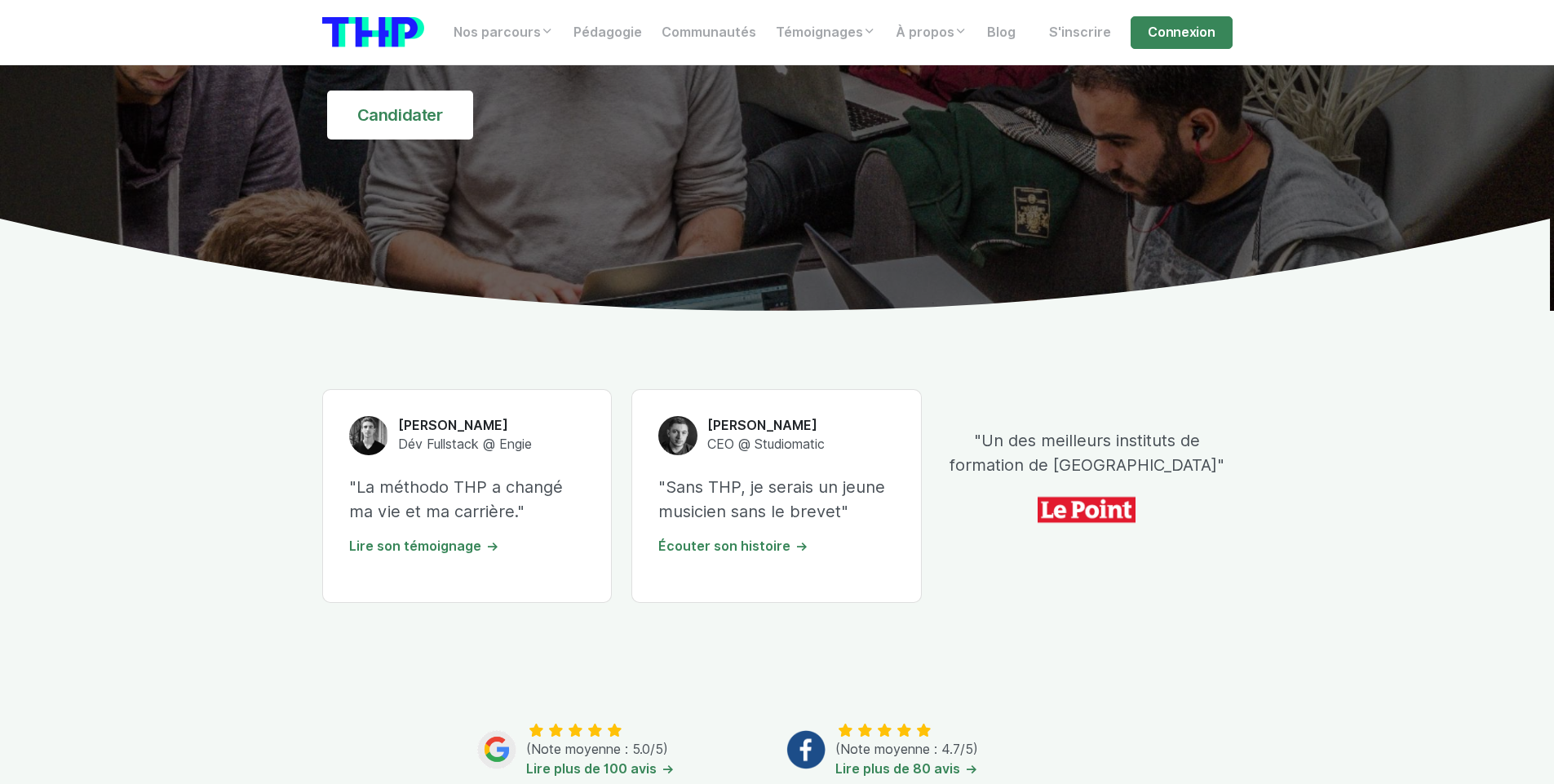
scroll to position [0, 0]
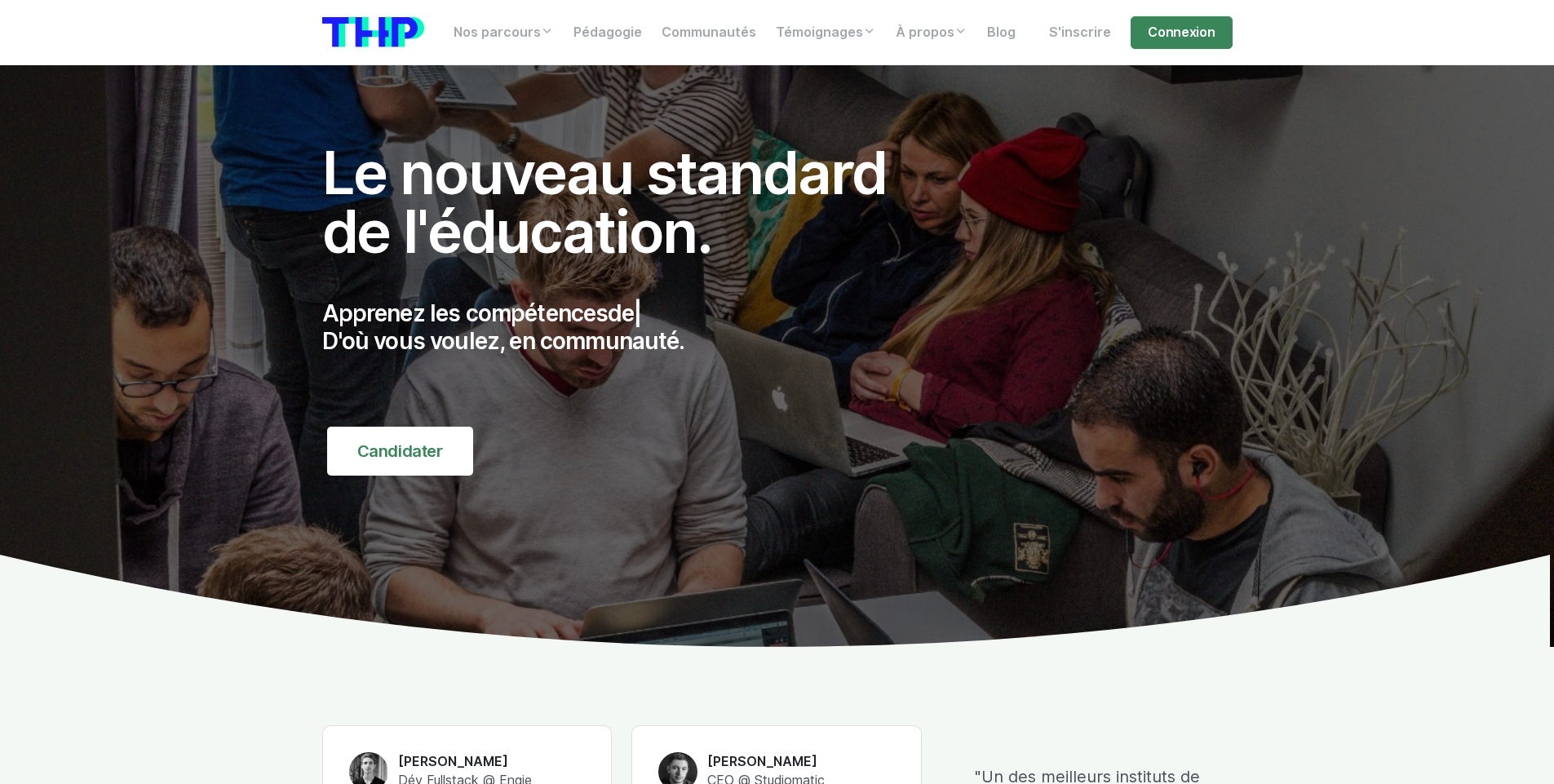
drag, startPoint x: 320, startPoint y: 306, endPoint x: 630, endPoint y: 369, distance: 316.3
click at [630, 369] on div "Le nouveau standard de l'éducation. Apprenez les compétences de | D'où vous vou…" at bounding box center [622, 309] width 620 height 332
